Goal: Unclear

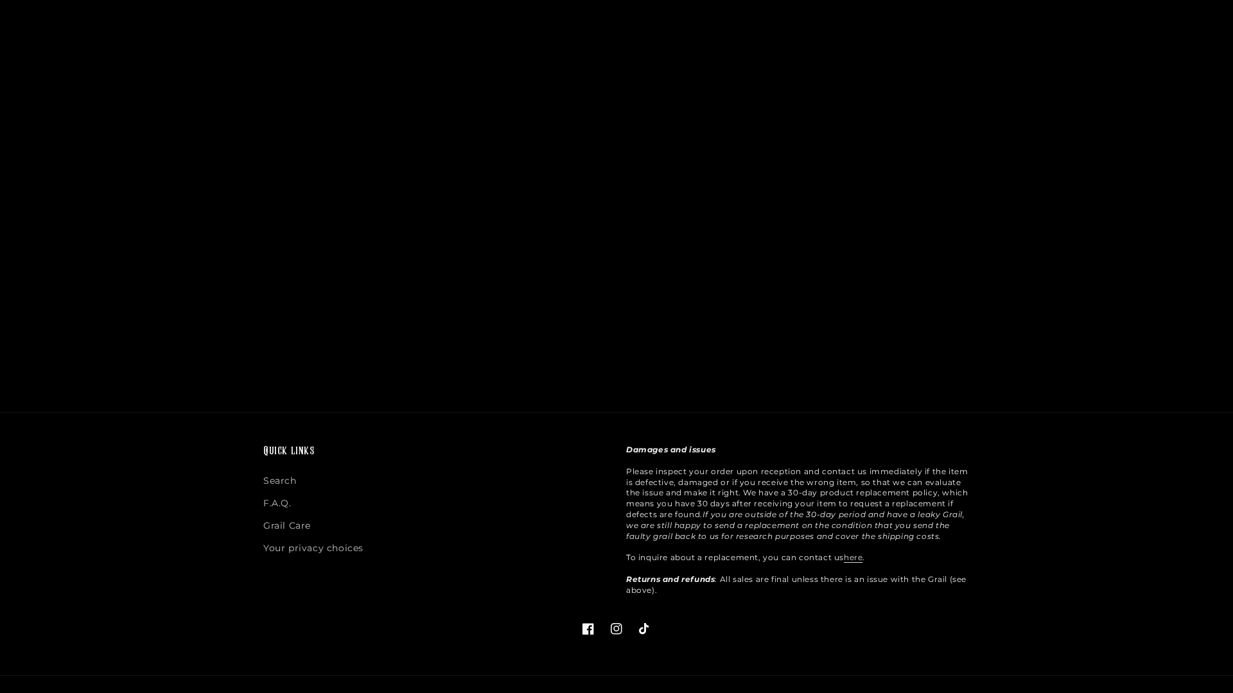
scroll to position [1969, 0]
